Goal: Task Accomplishment & Management: Manage account settings

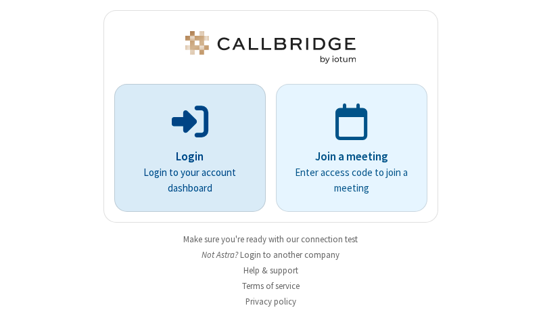
click at [185, 156] on p "Login" at bounding box center [190, 157] width 114 height 18
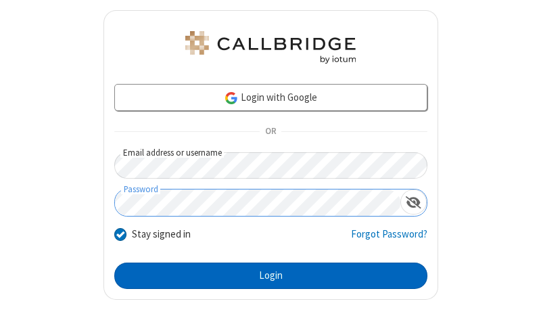
click at [265, 275] on button "Login" at bounding box center [270, 275] width 313 height 27
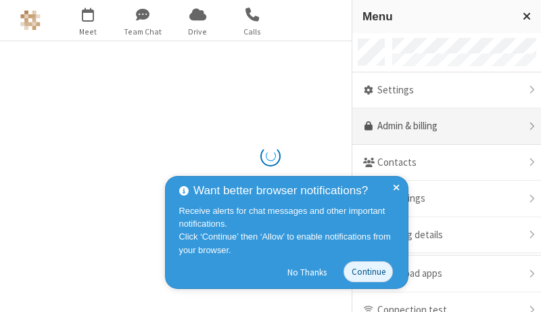
click at [442, 126] on link "Admin & billing" at bounding box center [446, 126] width 189 height 37
